Goal: Communication & Community: Ask a question

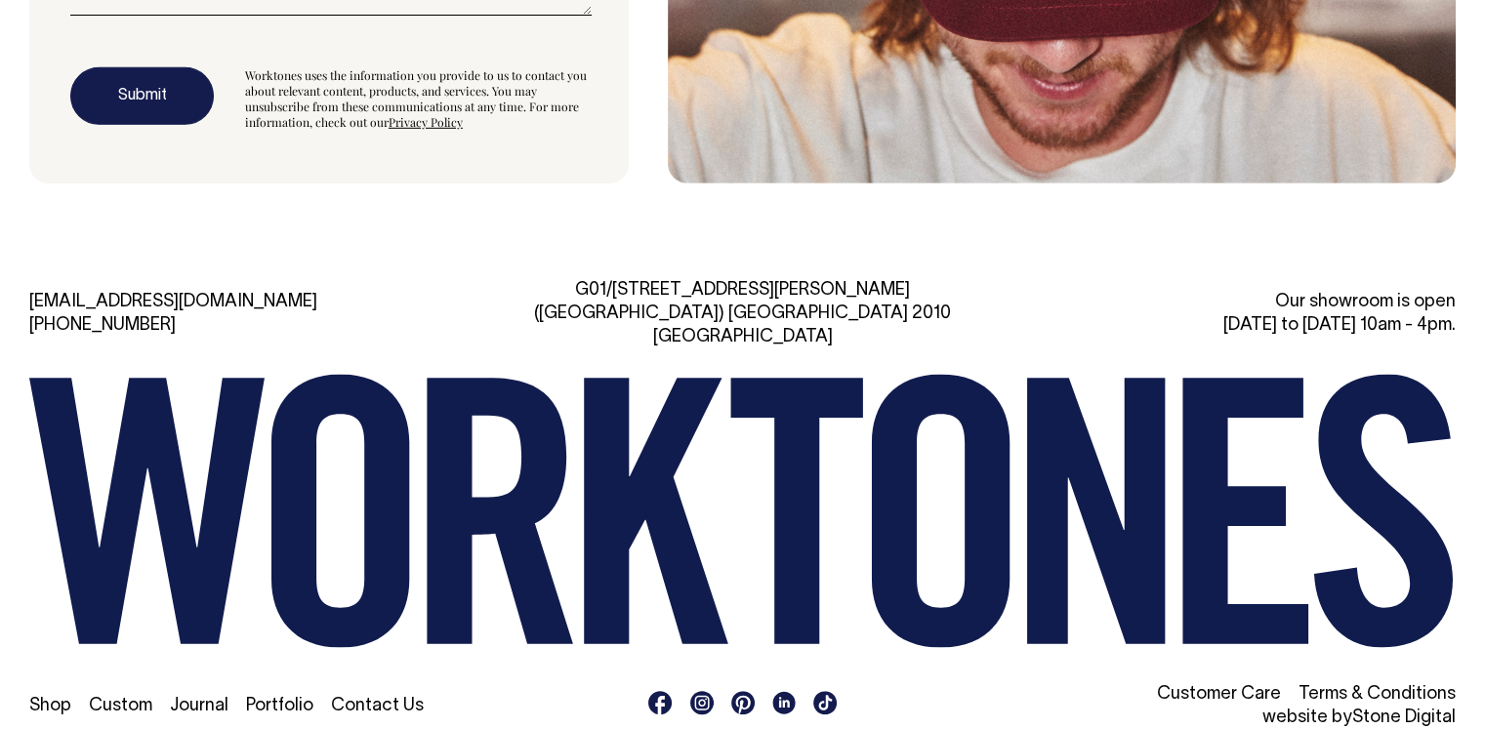
scroll to position [5827, 0]
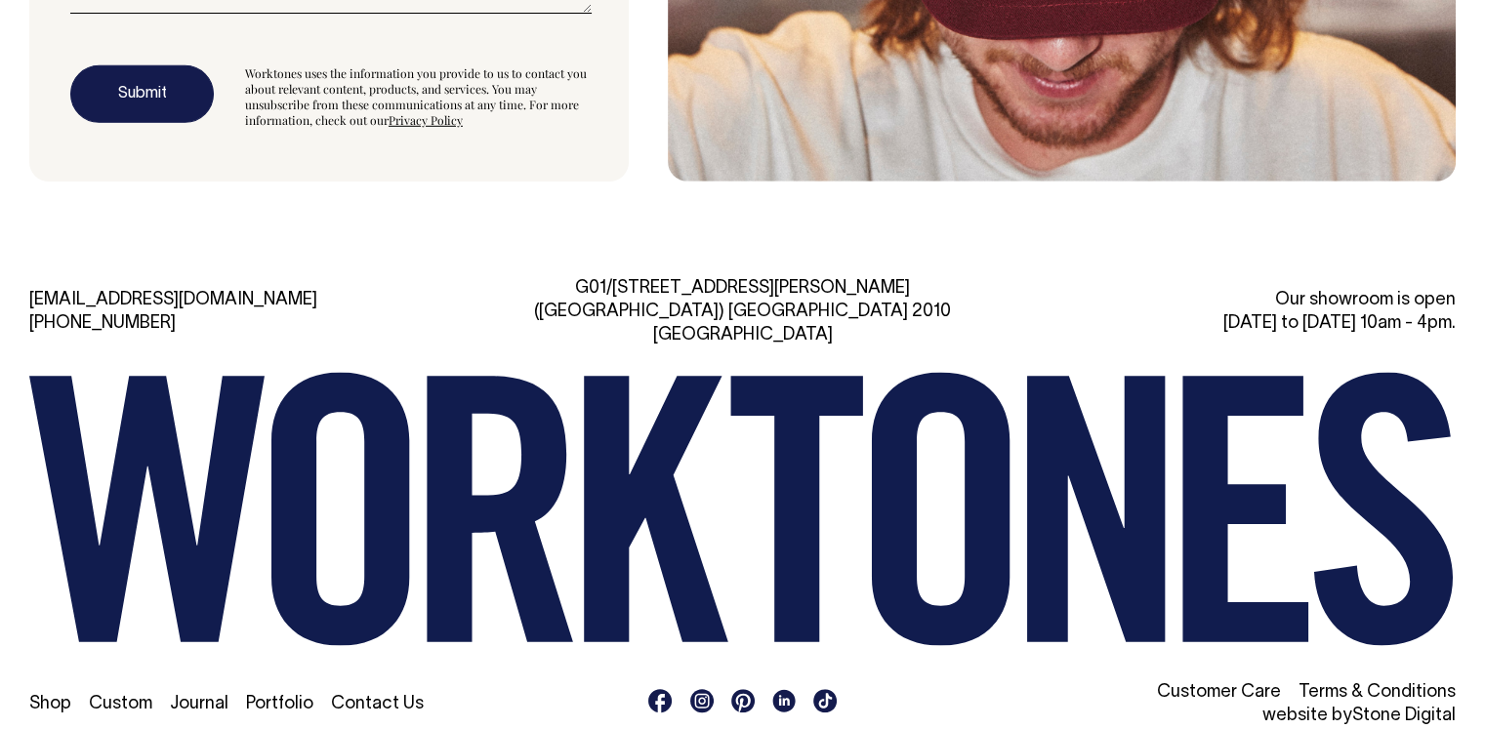
click at [368, 696] on link "Contact Us" at bounding box center [377, 704] width 93 height 17
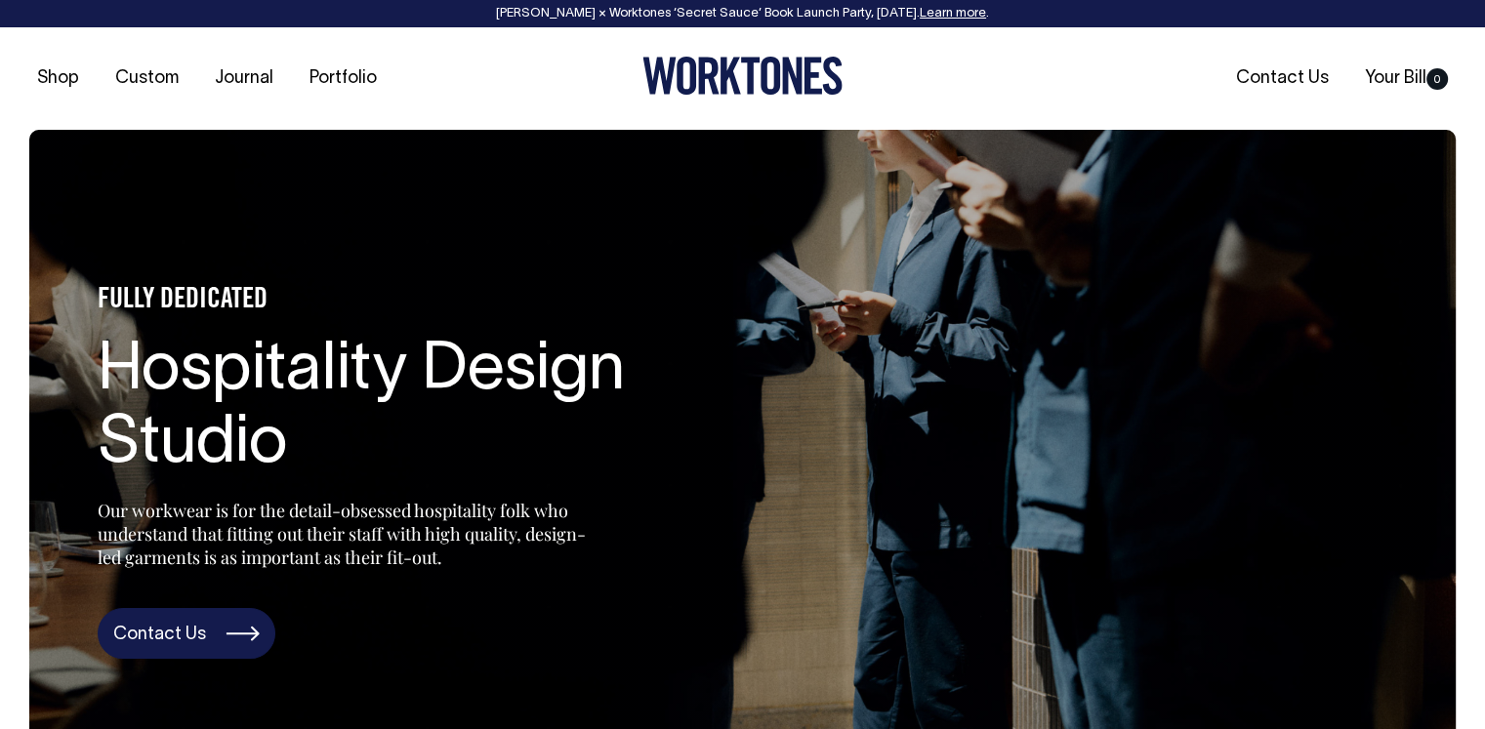
click at [184, 634] on link "Contact Us" at bounding box center [187, 633] width 178 height 51
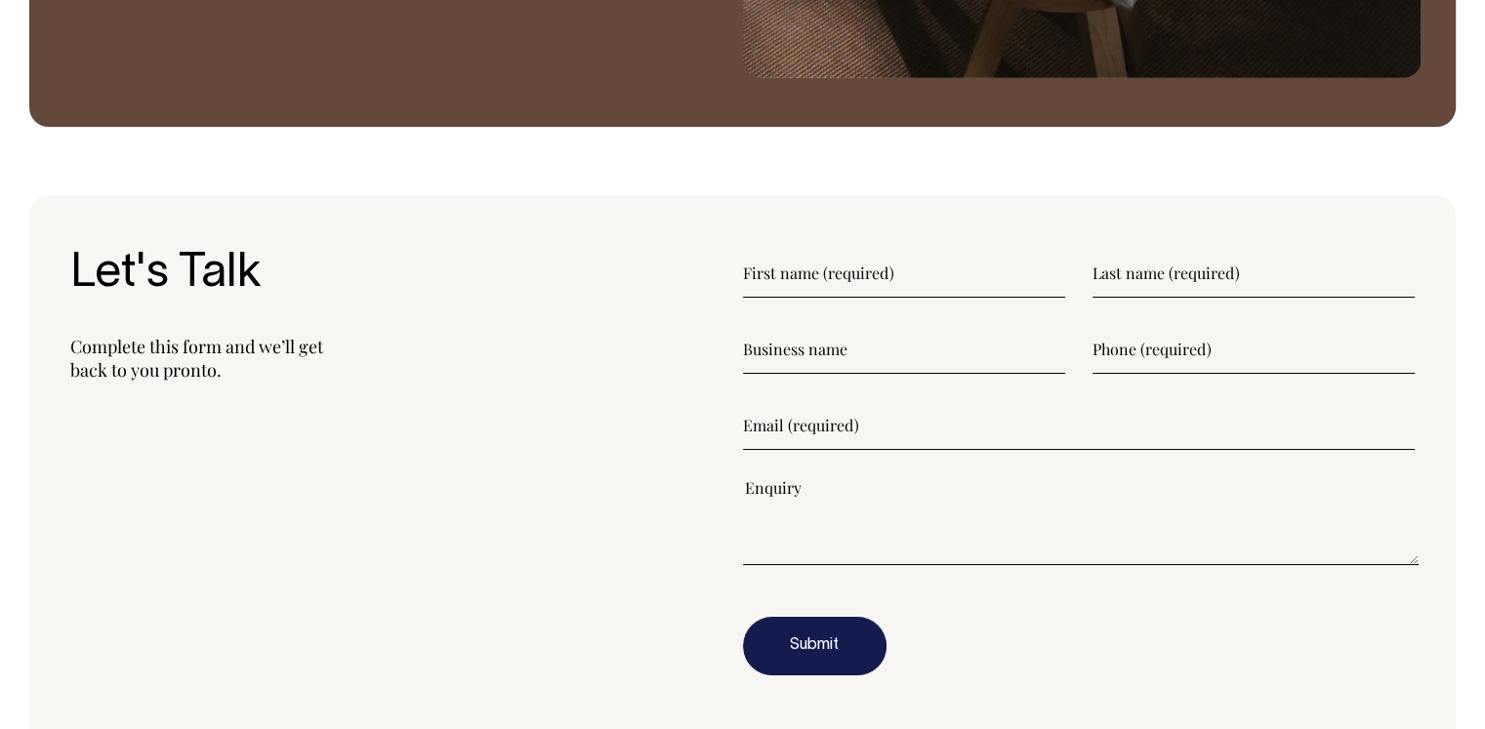
scroll to position [2276, 0]
click at [333, 649] on div "Let's Talk Complete this form and we’ll get back to you pronto." at bounding box center [406, 477] width 673 height 454
paste input"] "[PERSON_NAME] [EMAIL_ADDRESS][DOMAIN_NAME] 076988877898 [PERSON_NAME] FACTORY"
drag, startPoint x: 1065, startPoint y: 274, endPoint x: 857, endPoint y: 272, distance: 208.0
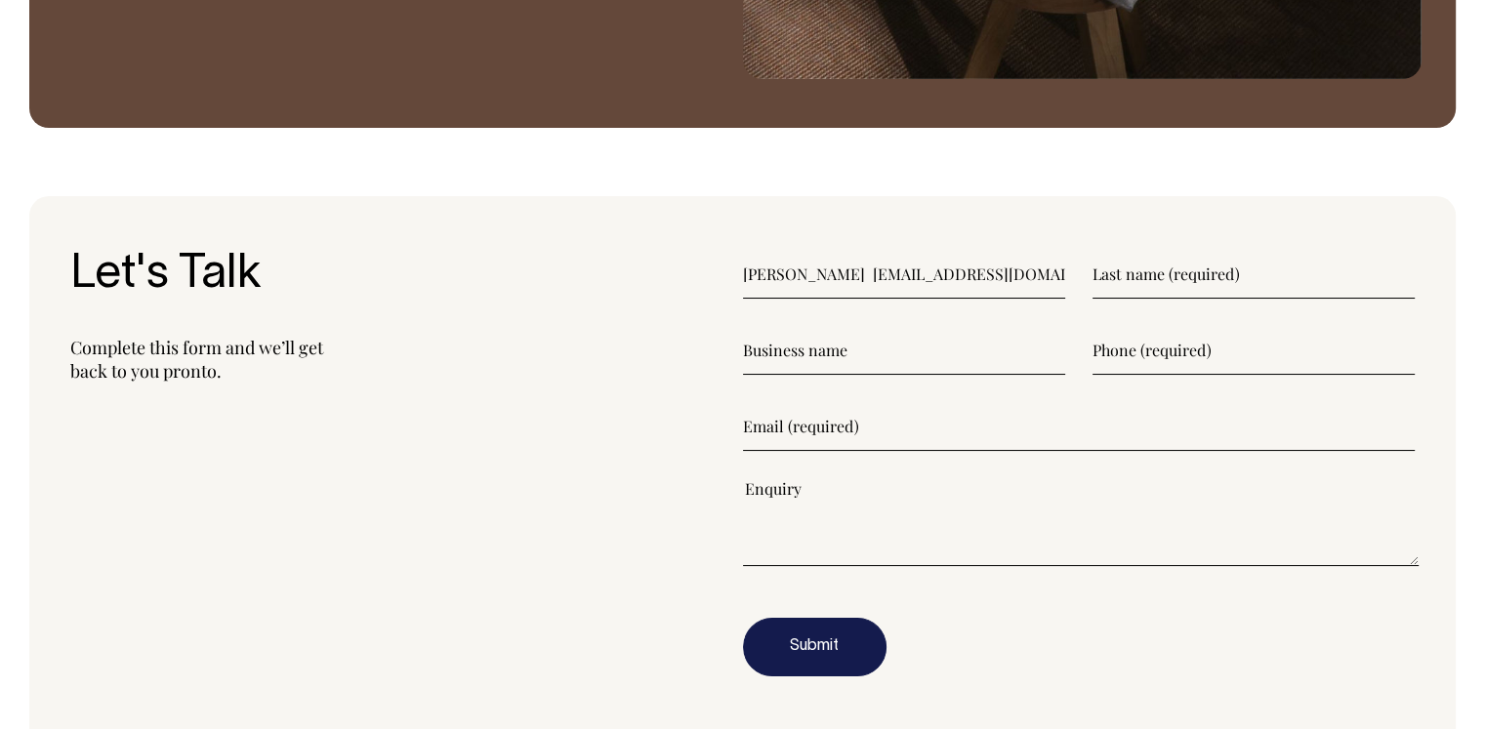
click at [857, 272] on div "Wang Li ceo.jdhatfactory@gmail.com 076988877898 J.D. HAT FACTORY" at bounding box center [1079, 274] width 673 height 49
drag, startPoint x: 786, startPoint y: 274, endPoint x: 1154, endPoint y: 272, distance: 368.1
click at [1154, 272] on div "Wang Li ceo.jdhatfactory@gmail.com 076988877898 J.D. HAT FACTORY" at bounding box center [1079, 274] width 673 height 49
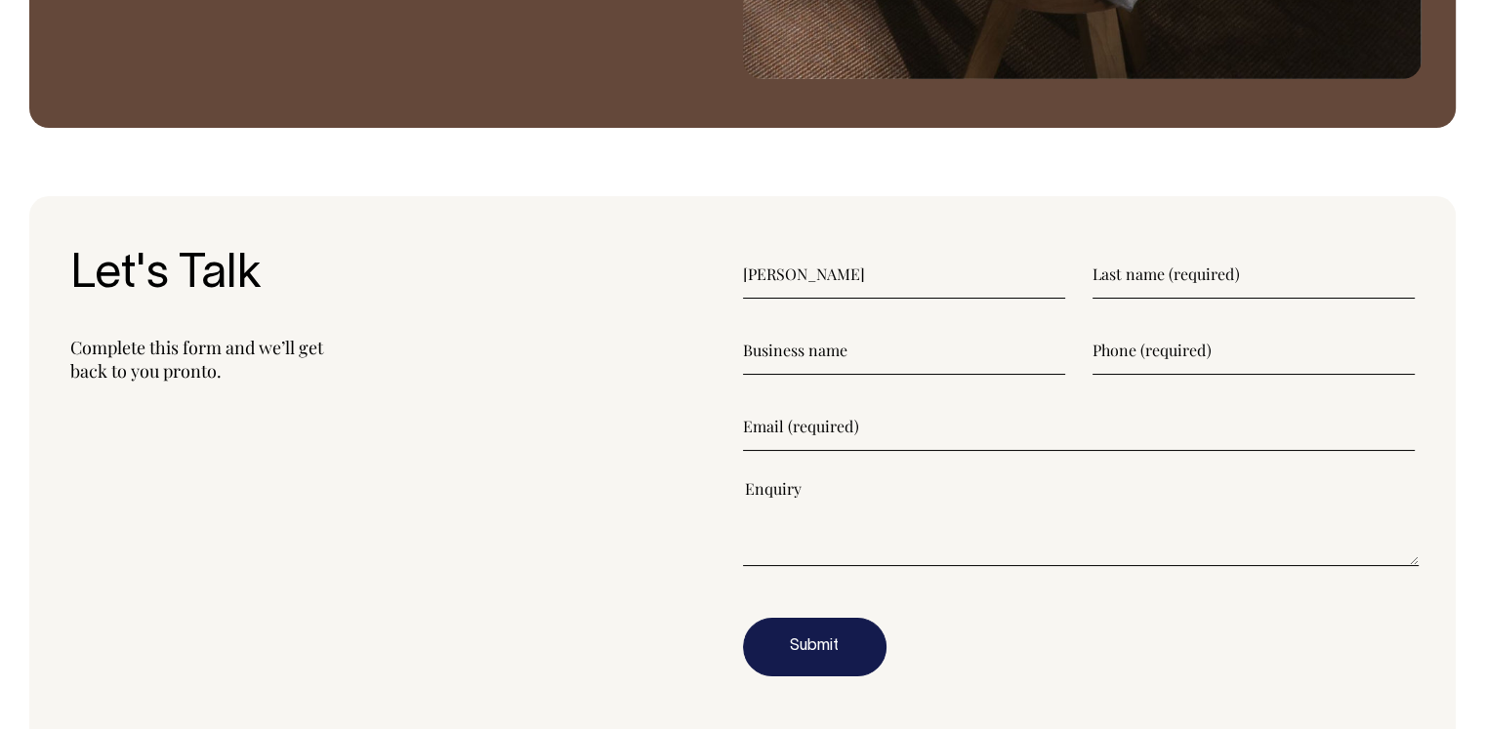
type input"] "Wang"
paste input"] "Li ceo.jdhatfactory@gmail.com 076988877898 J.D. HAT FACTORY"
drag, startPoint x: 1410, startPoint y: 269, endPoint x: 1113, endPoint y: 274, distance: 296.9
click at [1113, 274] on input"] "Li ceo.jdhatfactory@gmail.com 076988877898 J.D. HAT FACTORY" at bounding box center [1254, 274] width 322 height 49
type input"] "Li"
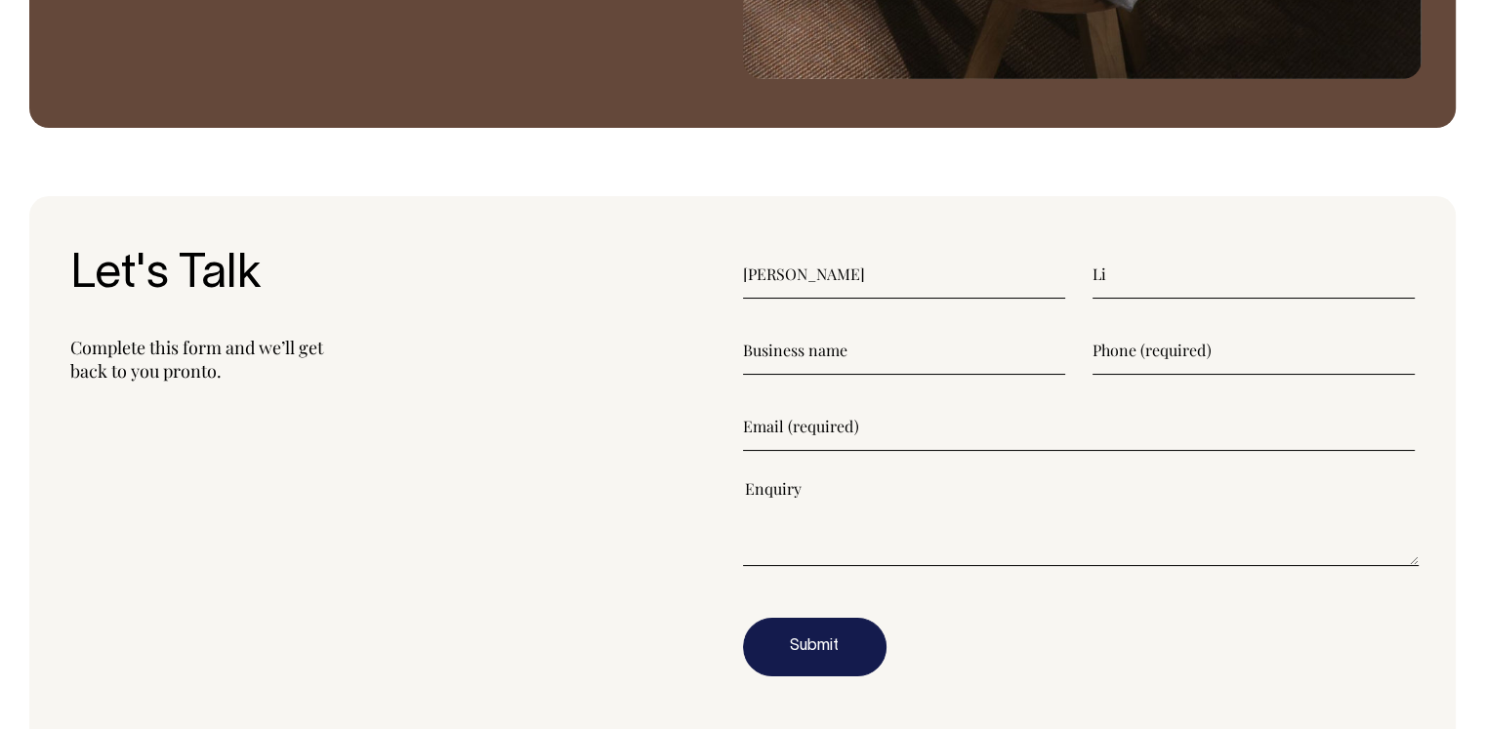
paste input"] "ceo.jdhatfactory@gmail.com 076988877898 J.D. HAT FACTORY"
drag, startPoint x: 933, startPoint y: 352, endPoint x: 679, endPoint y: 347, distance: 254.9
click at [679, 347] on section "Let's Talk Complete this form and we’ll get back to you pronto. Wang Li ceo.jdh…" at bounding box center [742, 476] width 1427 height 561
type input"] "J.D. HAT FACTORY"
click at [1168, 356] on input"] "text" at bounding box center [1254, 350] width 322 height 49
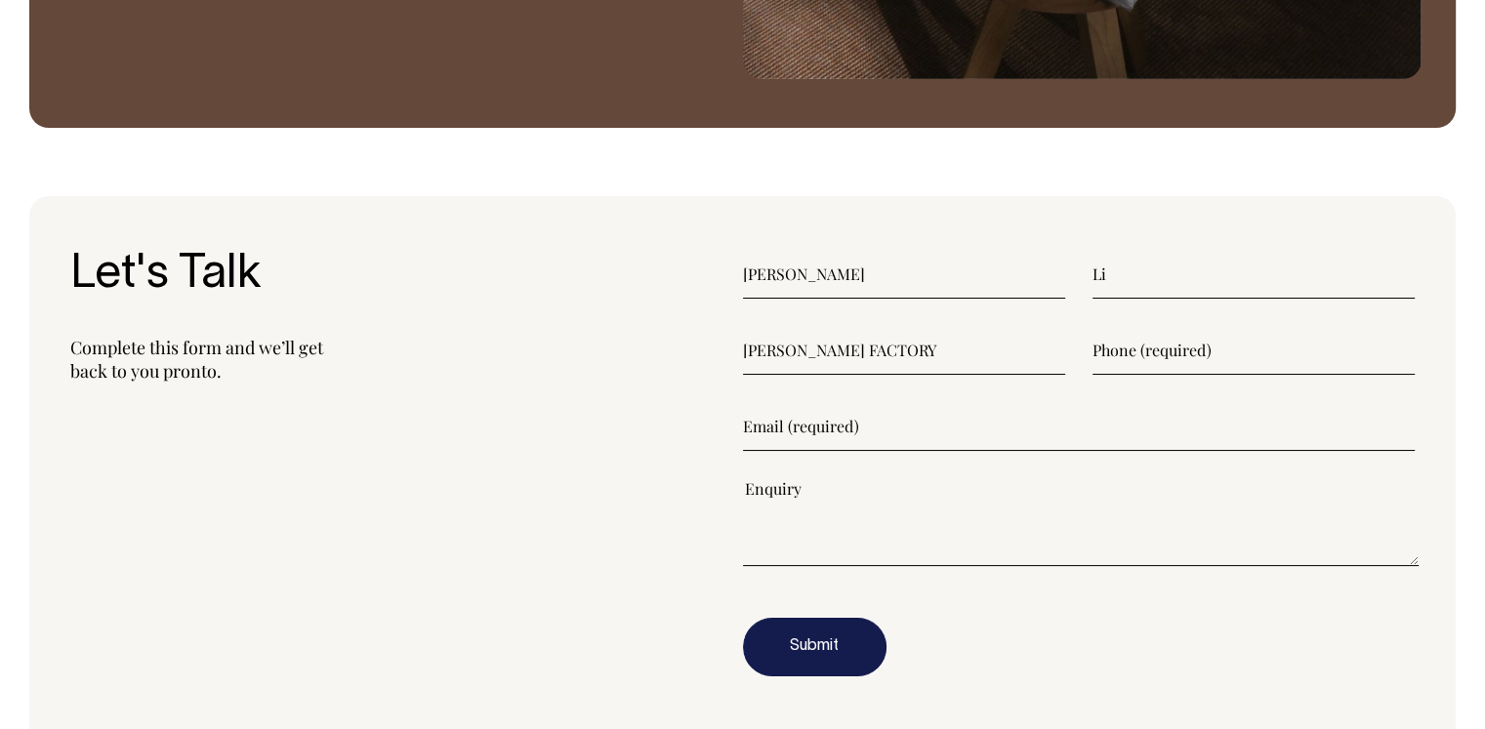
paste input"] "ceo.jdhatfactory@gmail.com 076988877898"
drag, startPoint x: 1299, startPoint y: 352, endPoint x: 1029, endPoint y: 357, distance: 269.5
click at [1029, 357] on div "J.D. HAT FACTORY ceo.jdhatfactory@gmail.com 076988877898" at bounding box center [1079, 350] width 673 height 49
type input"] "076988877898"
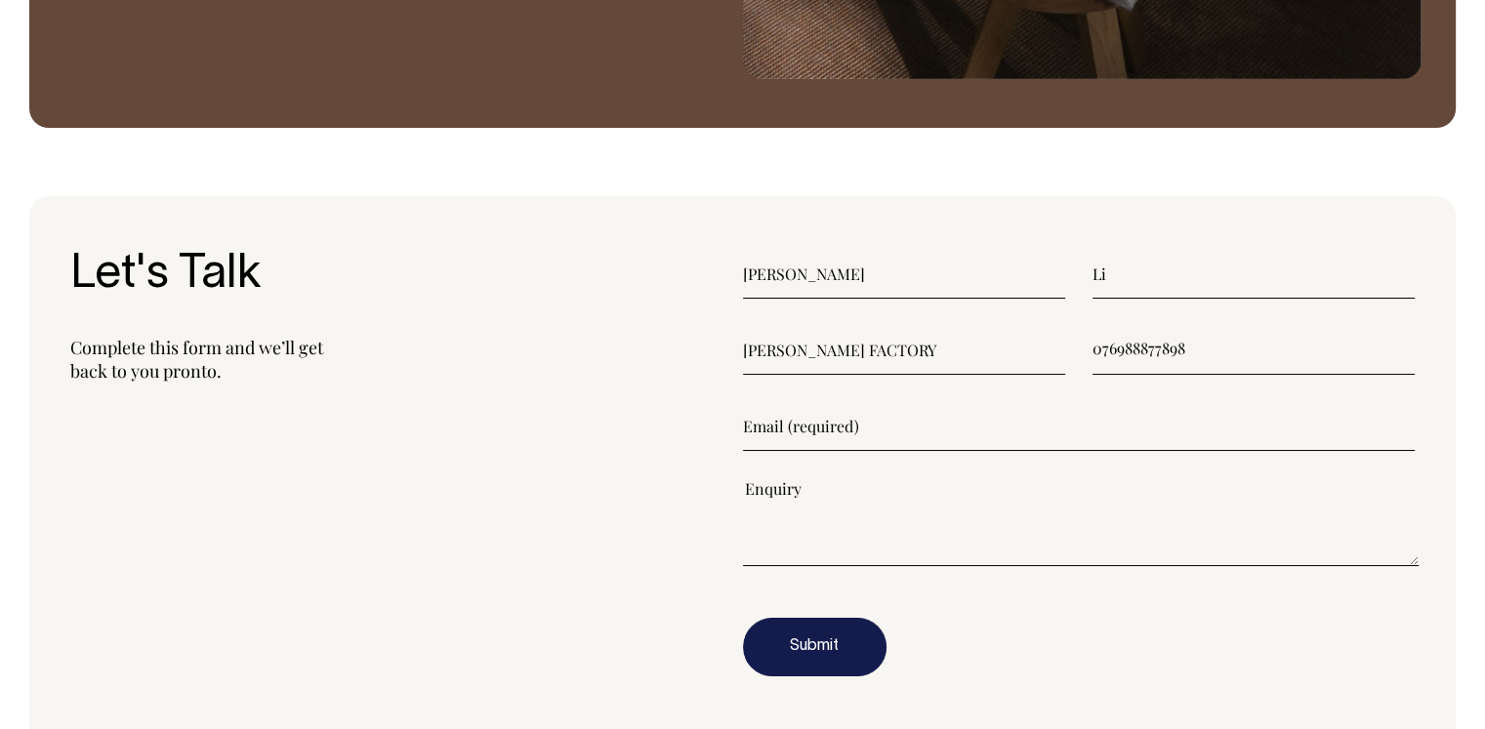
scroll to position [0, 0]
paste input"] "ceo.jdhatfactory@gmail.com"
drag, startPoint x: 993, startPoint y: 414, endPoint x: 656, endPoint y: 415, distance: 336.9
click at [656, 415] on section "Let's Talk Complete this form and we’ll get back to you pronto. Wang Li J.D. HA…" at bounding box center [742, 476] width 1427 height 561
type input"] "ceo.jdhatfactory@gmail.com"
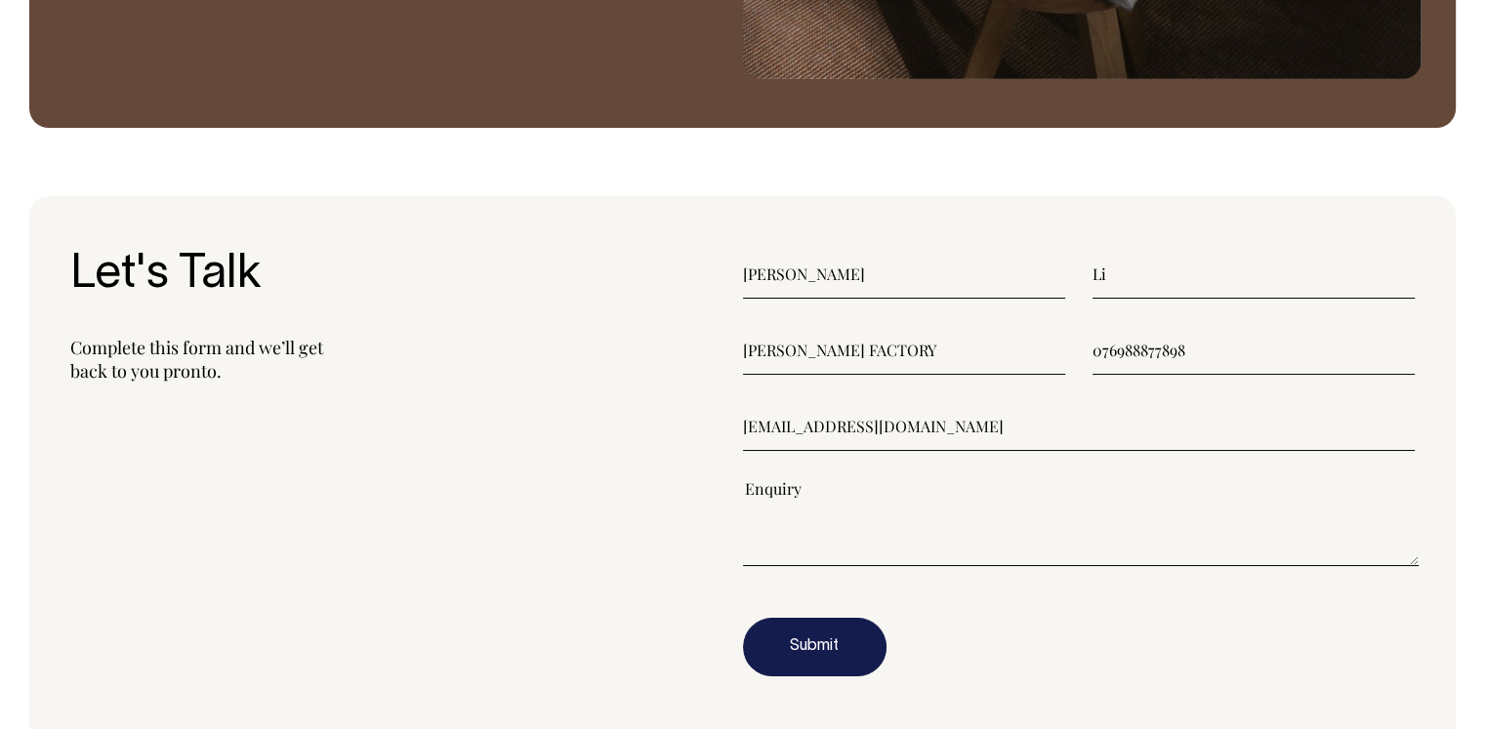
click at [822, 502] on textarea"] at bounding box center [1081, 522] width 677 height 88
paste textarea"] "Hello We are certified hat manufacturer & exporter located in China, specializi…"
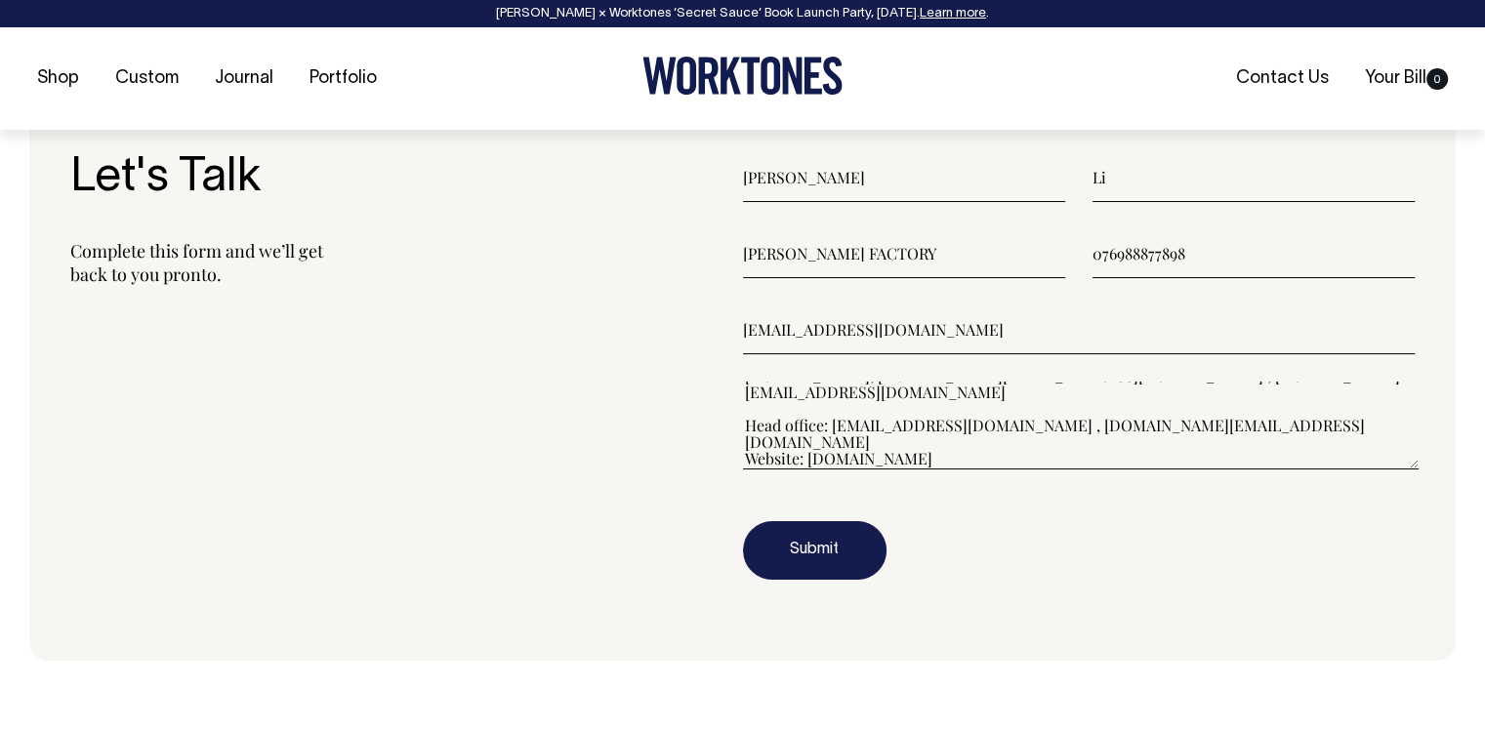
scroll to position [2374, 0]
type textarea"] "Hello We are certified hat manufacturer & exporter located in China, specializi…"
click at [850, 554] on button "Submit" at bounding box center [815, 549] width 144 height 59
click at [1100, 253] on input"] "076988877898" at bounding box center [1254, 252] width 322 height 49
click at [817, 558] on button "Submit" at bounding box center [815, 549] width 144 height 59
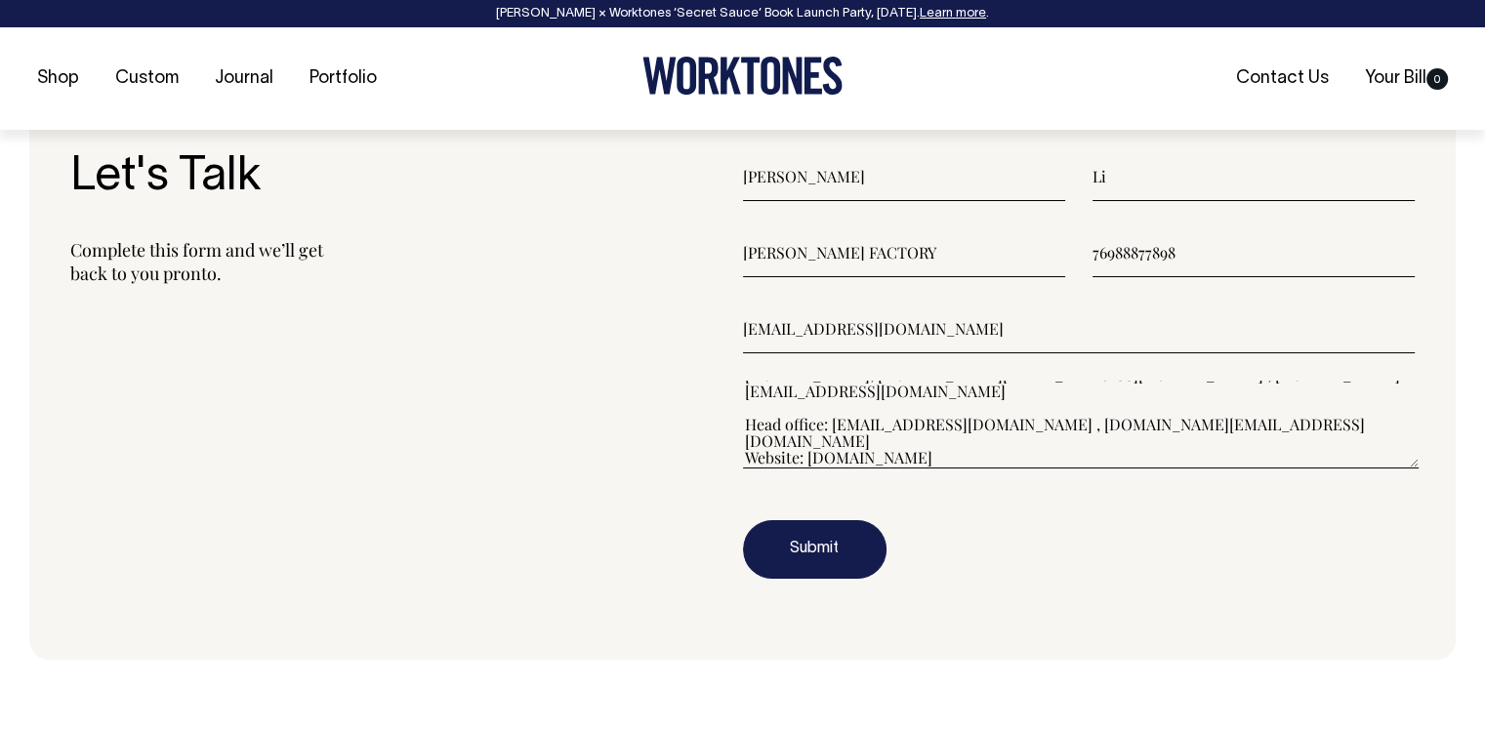
click at [1097, 253] on input"] "76988877898" at bounding box center [1254, 252] width 322 height 49
click at [1221, 257] on input"] "6988877898" at bounding box center [1254, 252] width 322 height 49
click at [816, 556] on button "Submit" at bounding box center [815, 549] width 144 height 59
drag, startPoint x: 1102, startPoint y: 255, endPoint x: 1013, endPoint y: 251, distance: 88.9
click at [1013, 251] on div "J.D. HAT FACTORY 6988877898" at bounding box center [1079, 252] width 673 height 49
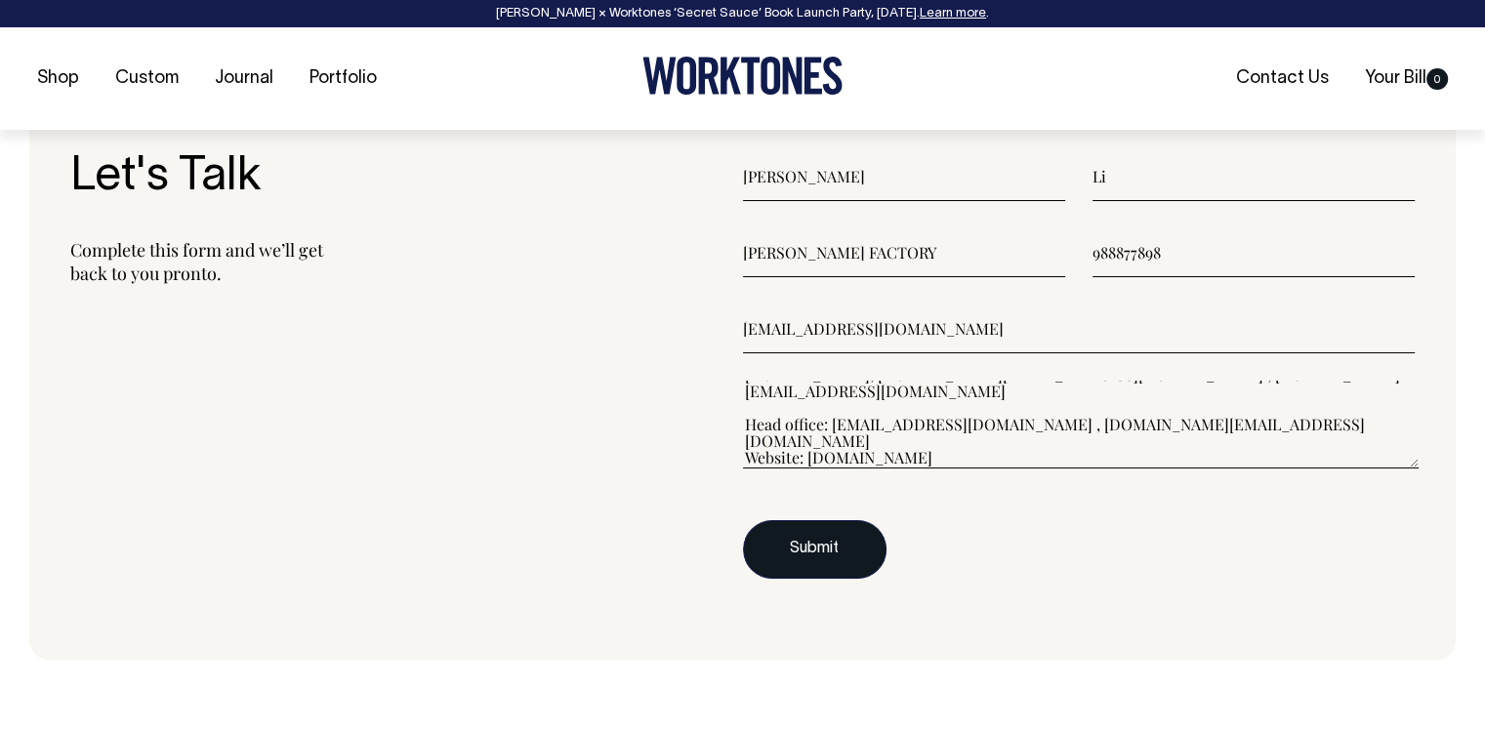
click at [853, 541] on button "Submit" at bounding box center [815, 549] width 144 height 59
drag, startPoint x: 1108, startPoint y: 249, endPoint x: 1021, endPoint y: 255, distance: 87.1
click at [1021, 255] on div "J.D. HAT FACTORY 988877898" at bounding box center [1079, 252] width 673 height 49
click at [836, 540] on button "Submit" at bounding box center [815, 549] width 144 height 59
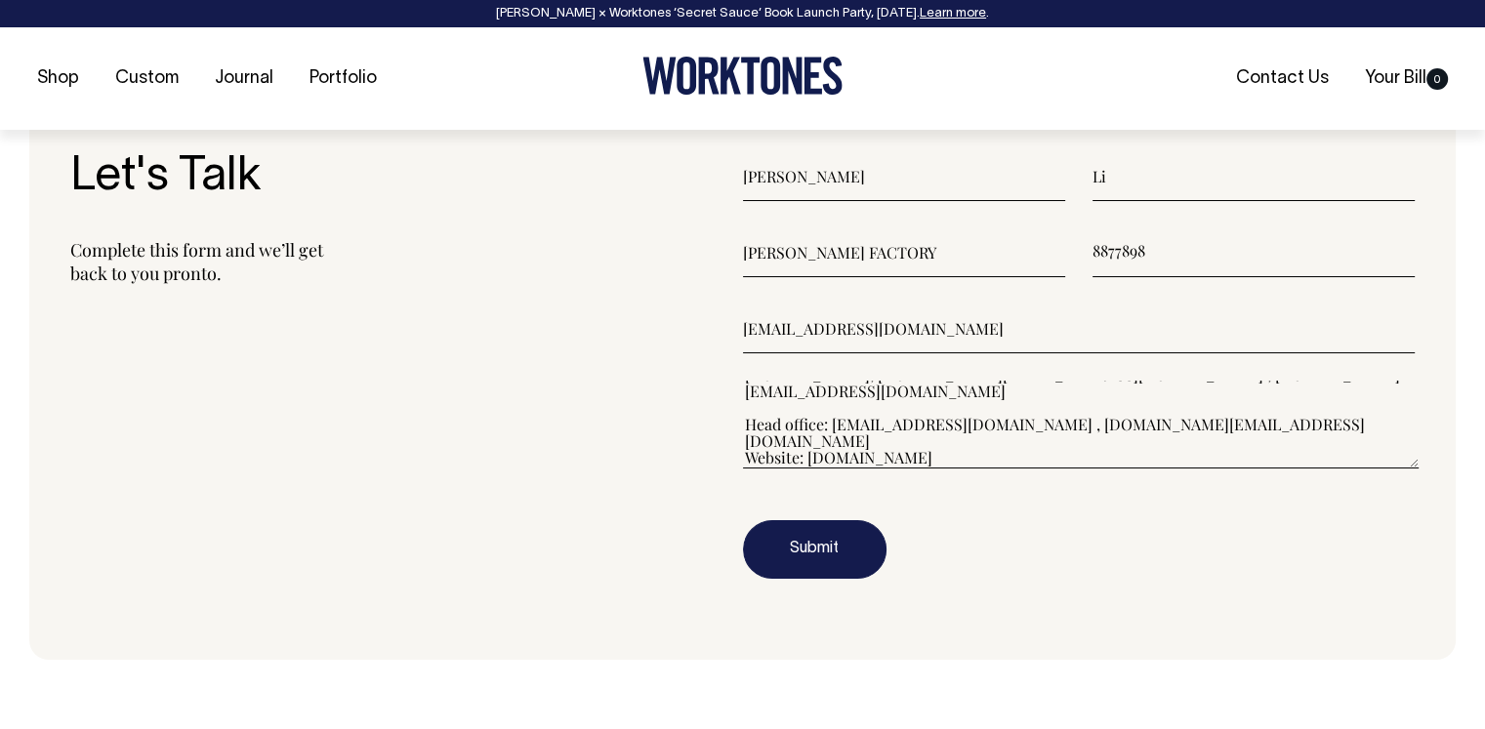
drag, startPoint x: 1176, startPoint y: 266, endPoint x: 951, endPoint y: 259, distance: 224.7
click at [951, 259] on div "J.D. HAT FACTORY 8877898" at bounding box center [1079, 252] width 673 height 49
type input"] "1745709815"
click at [846, 542] on button "Submit" at bounding box center [815, 549] width 144 height 59
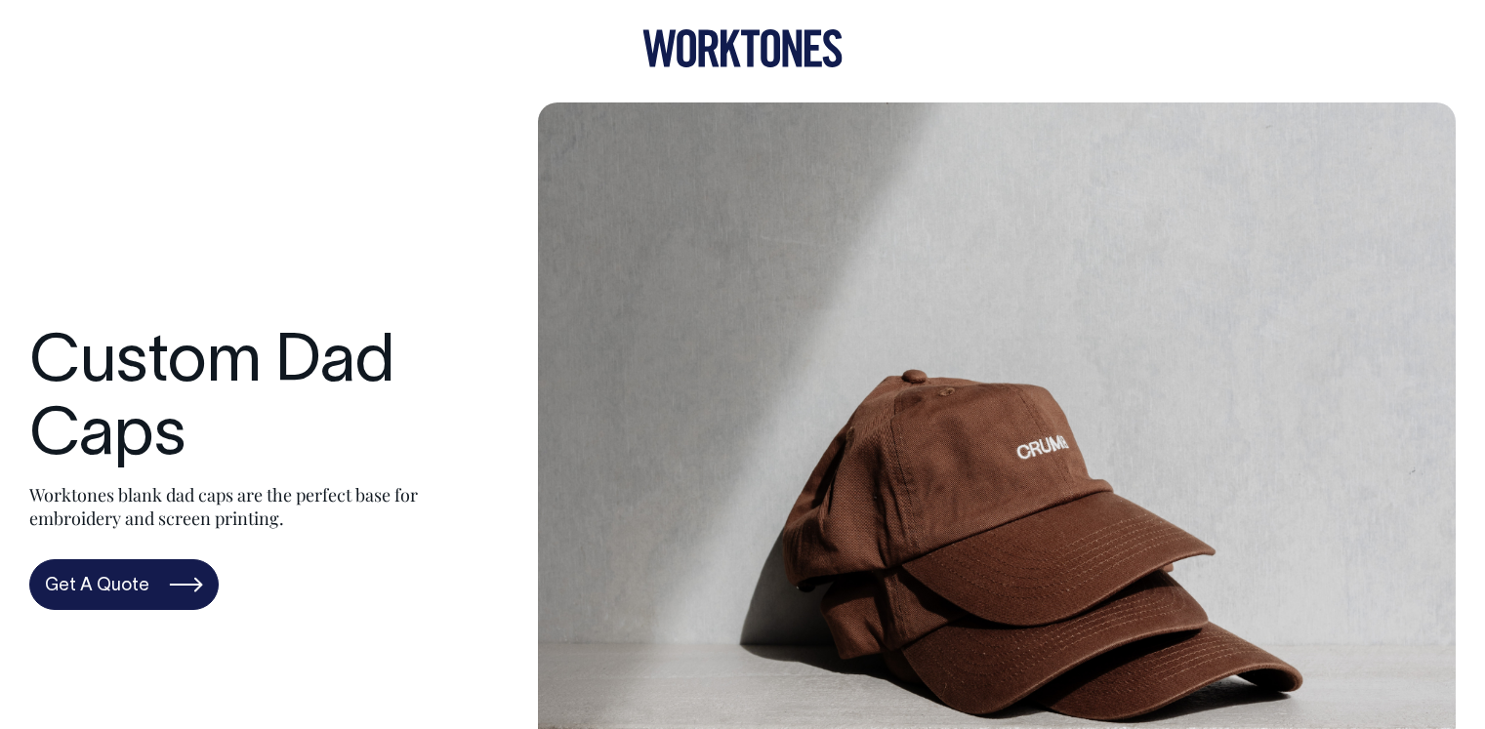
scroll to position [5827, 0]
